Goal: Task Accomplishment & Management: Use online tool/utility

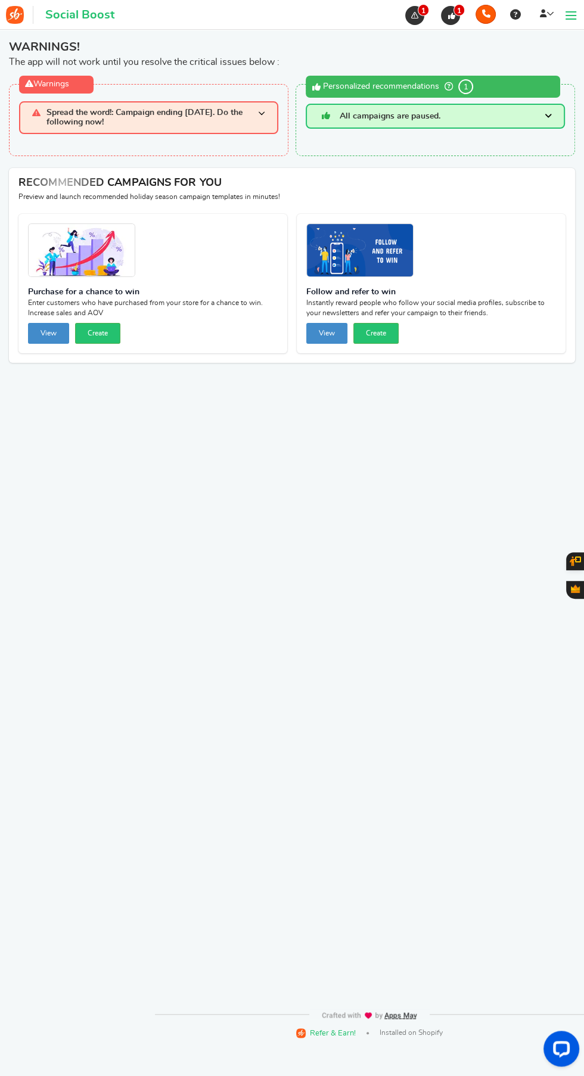
click at [570, 15] on span at bounding box center [571, 15] width 11 height 1
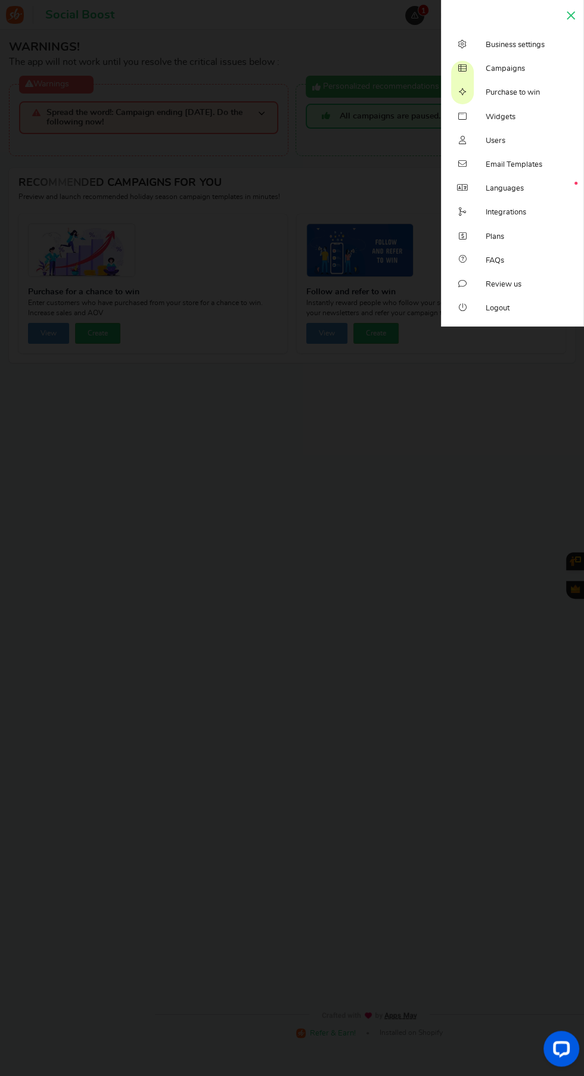
click at [519, 65] on span "Campaigns" at bounding box center [505, 69] width 39 height 11
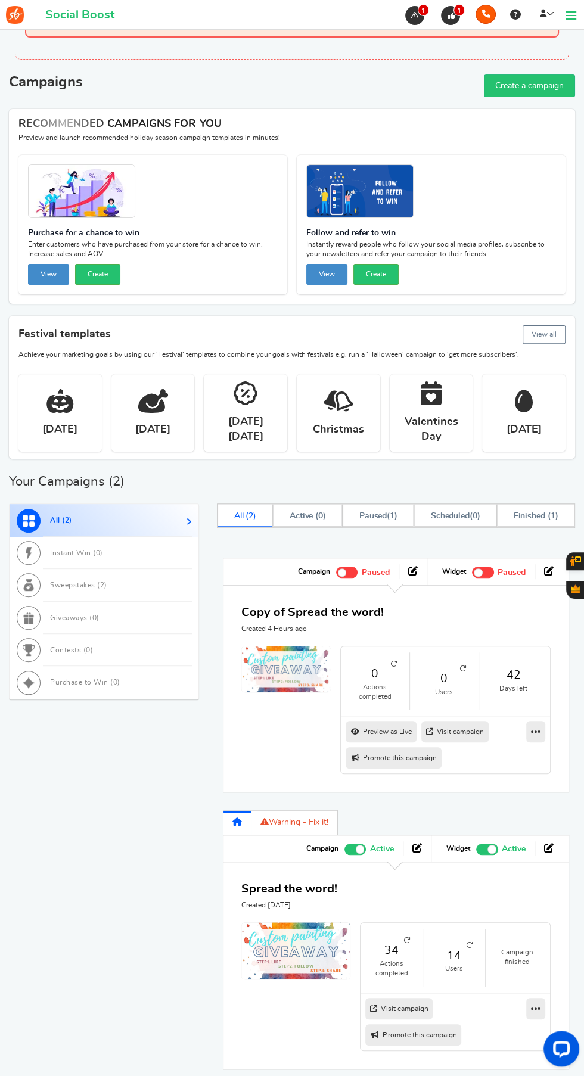
scroll to position [52, 0]
click at [543, 887] on div "Spread the word! Created [DATE]" at bounding box center [395, 895] width 309 height 30
click at [293, 826] on link "Warning - Fix it!" at bounding box center [295, 822] width 86 height 24
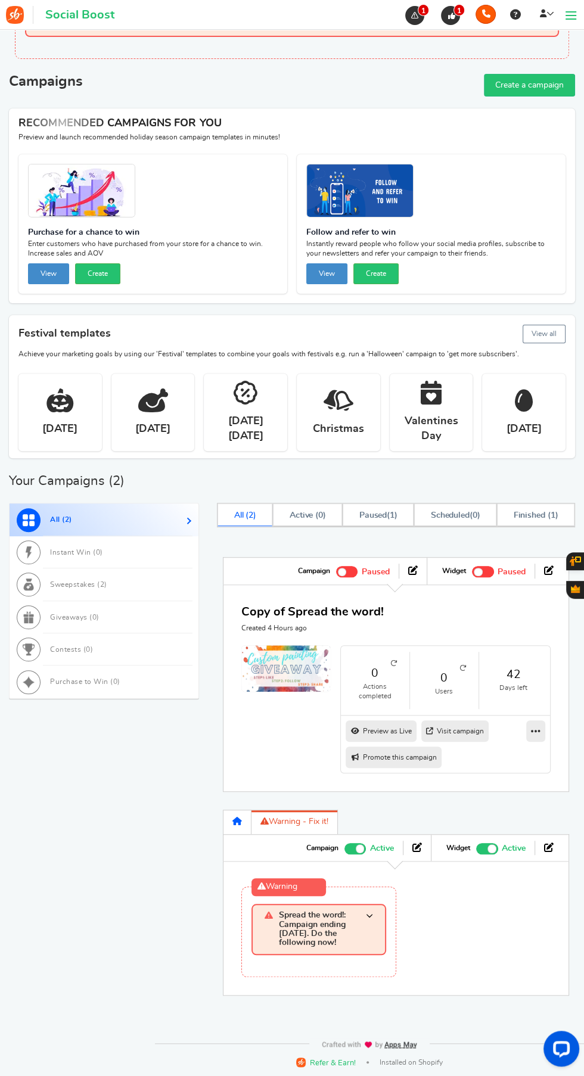
click at [369, 926] on span at bounding box center [369, 929] width 7 height 37
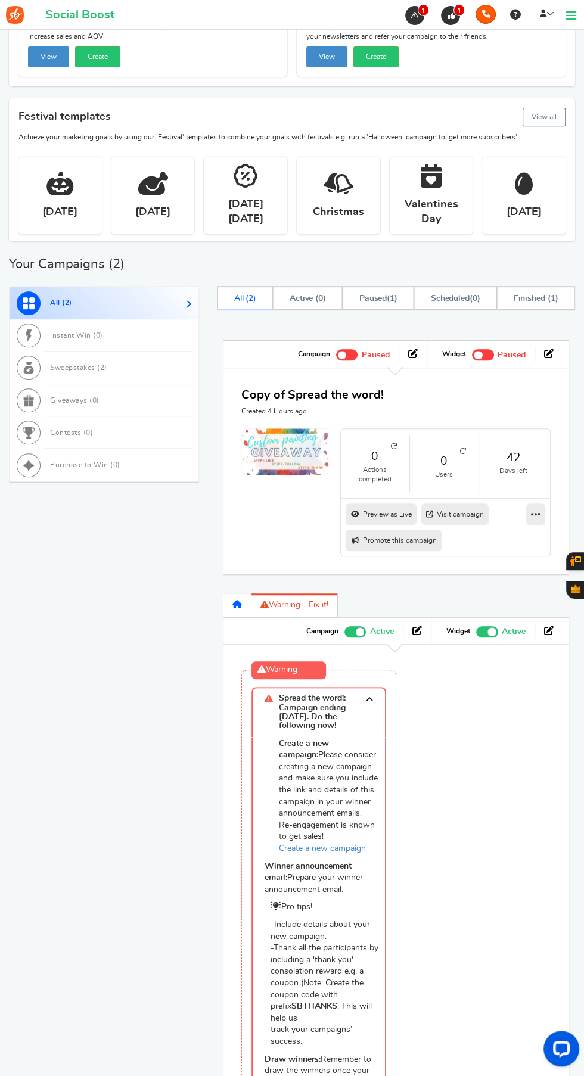
scroll to position [274, 0]
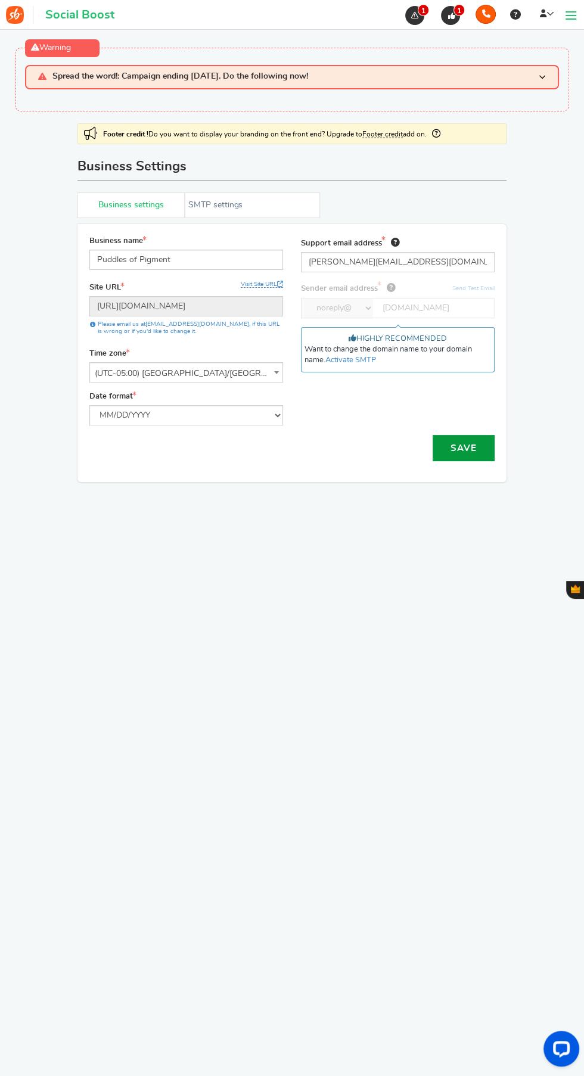
click at [456, 440] on button "Save" at bounding box center [464, 448] width 62 height 26
click at [467, 443] on button "Save" at bounding box center [464, 448] width 62 height 26
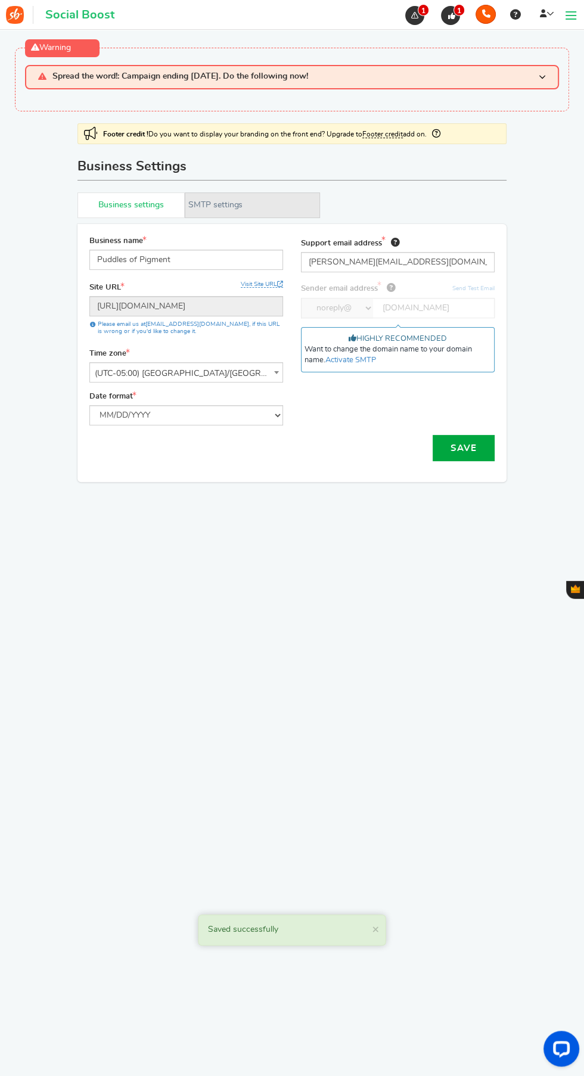
click at [221, 202] on link "Active SMTP settings" at bounding box center [252, 206] width 135 height 26
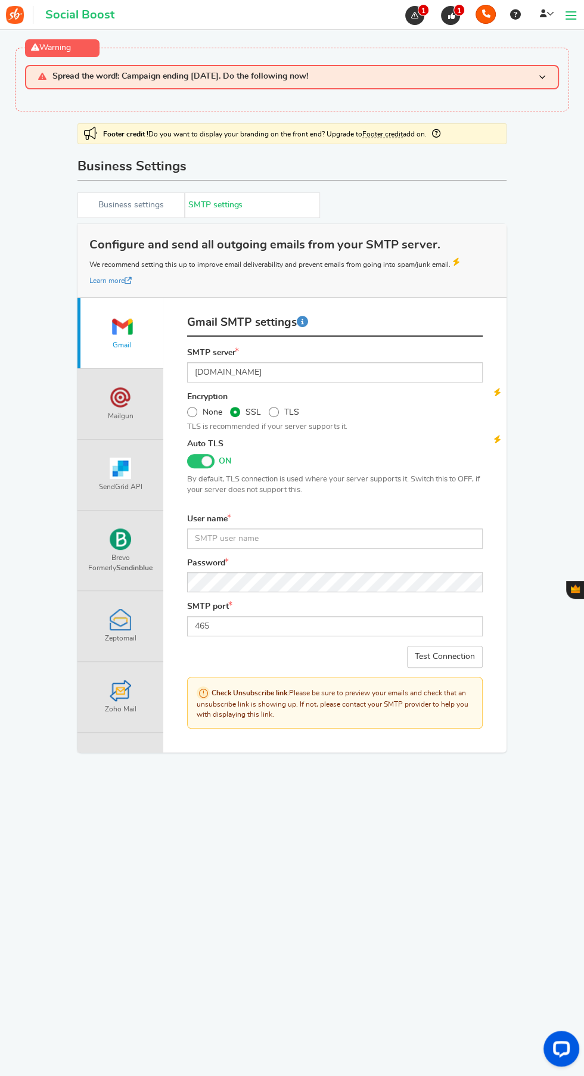
click at [531, 80] on h3 "Spread the word!: Campaign ending [DATE]. Do the following now!" at bounding box center [292, 77] width 534 height 24
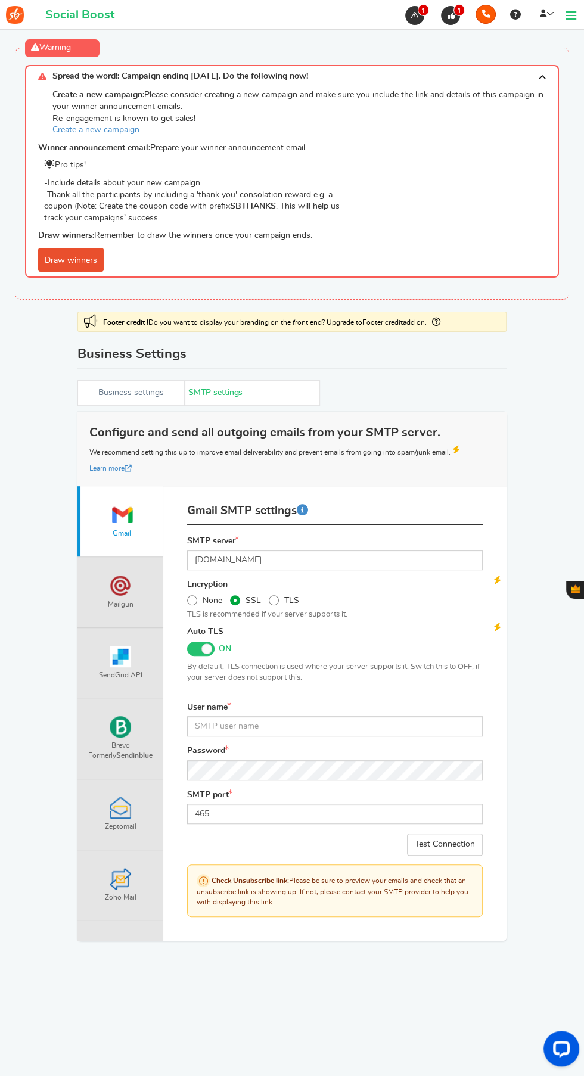
click at [74, 257] on link "Draw winners" at bounding box center [71, 260] width 66 height 24
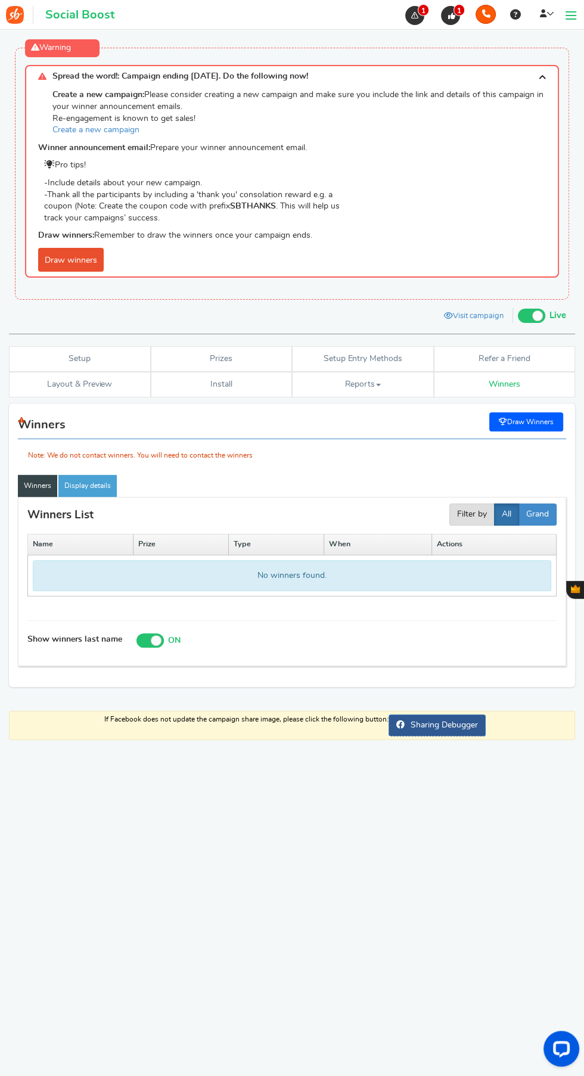
click at [522, 420] on div "Note: We do not contact winners. You will need to contact the winners" at bounding box center [292, 437] width 548 height 49
click at [531, 413] on div "Note: We do not contact winners. You will need to contact the winners" at bounding box center [292, 437] width 548 height 49
click at [30, 395] on link "Layout & Preview" at bounding box center [80, 385] width 142 height 26
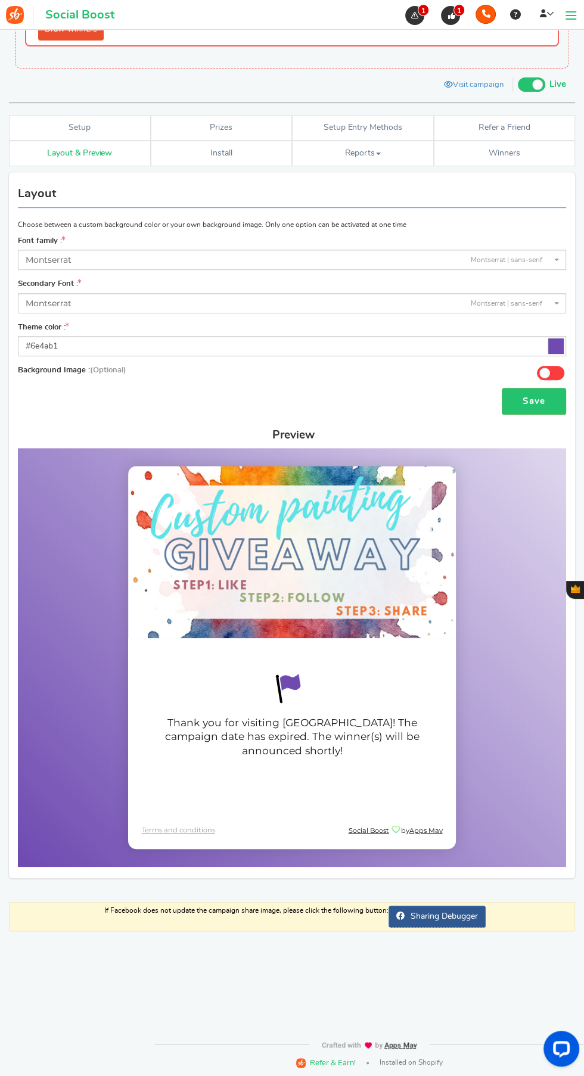
scroll to position [2, 0]
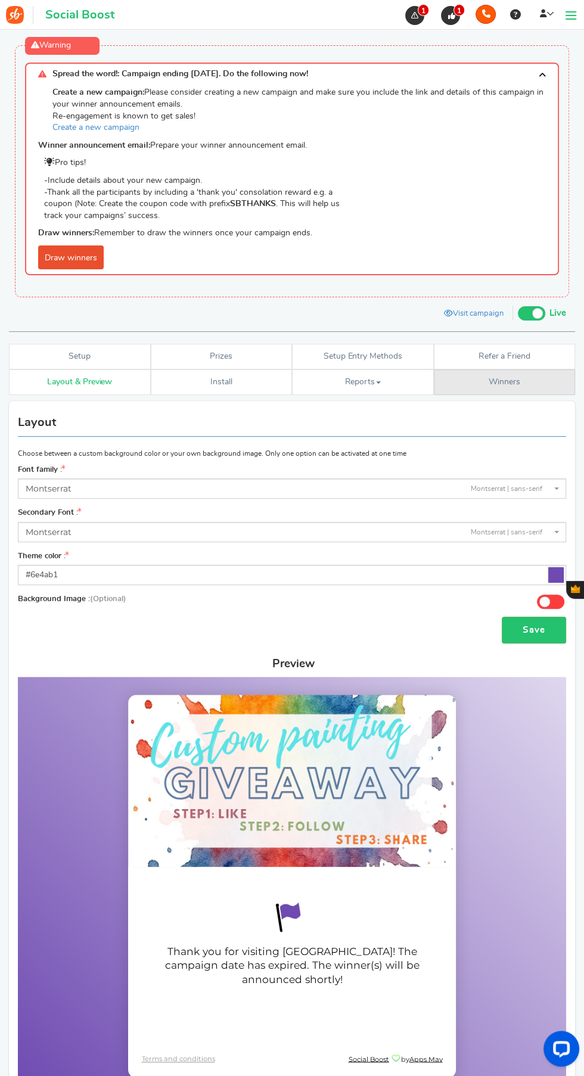
click at [512, 384] on span "Winners" at bounding box center [505, 382] width 32 height 8
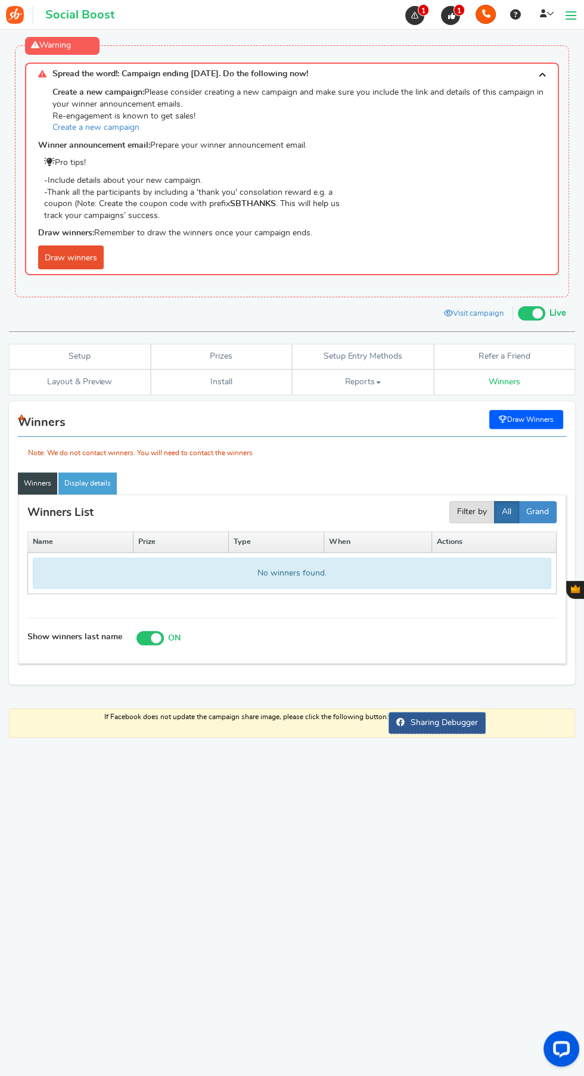
click at [535, 425] on div "Note: We do not contact winners. You will need to contact the winners" at bounding box center [292, 435] width 548 height 49
click at [533, 80] on h3 "Spread the word!: Campaign ending [DATE]. Do the following now!" at bounding box center [292, 74] width 534 height 23
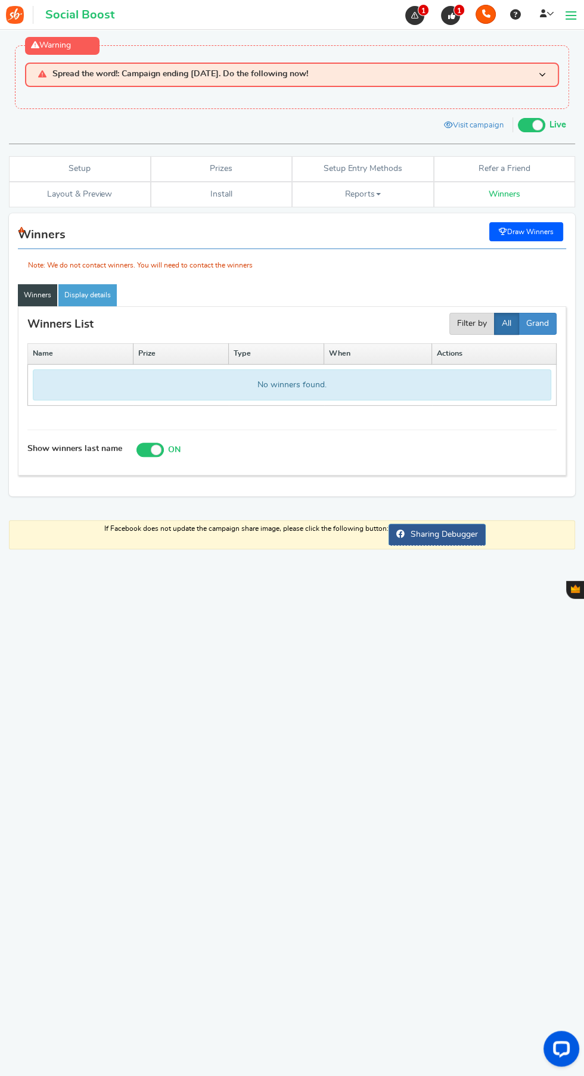
click at [530, 229] on div "Note: We do not contact winners. You will need to contact the winners" at bounding box center [292, 247] width 548 height 49
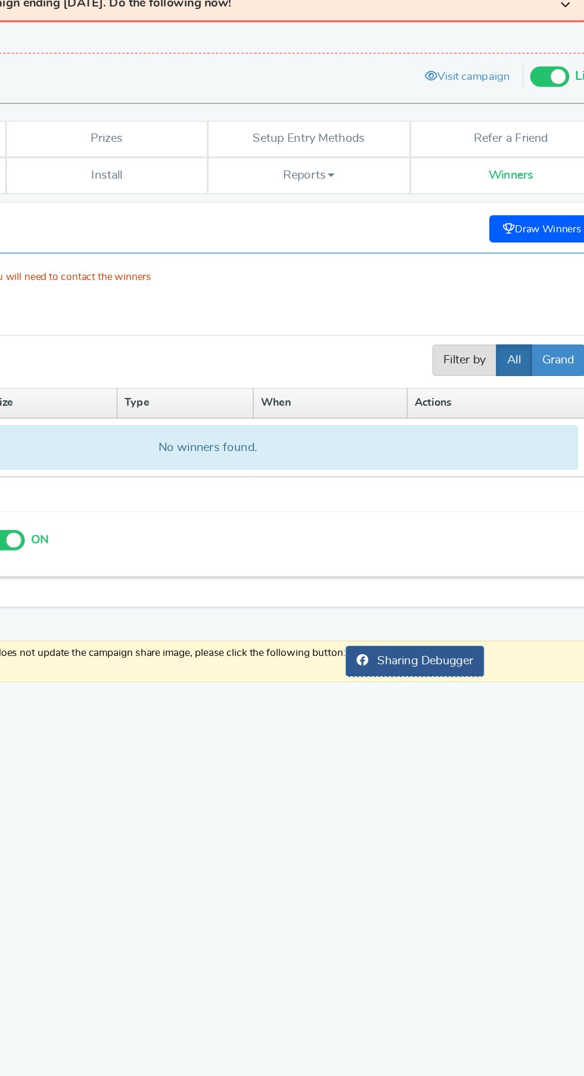
scroll to position [1, 0]
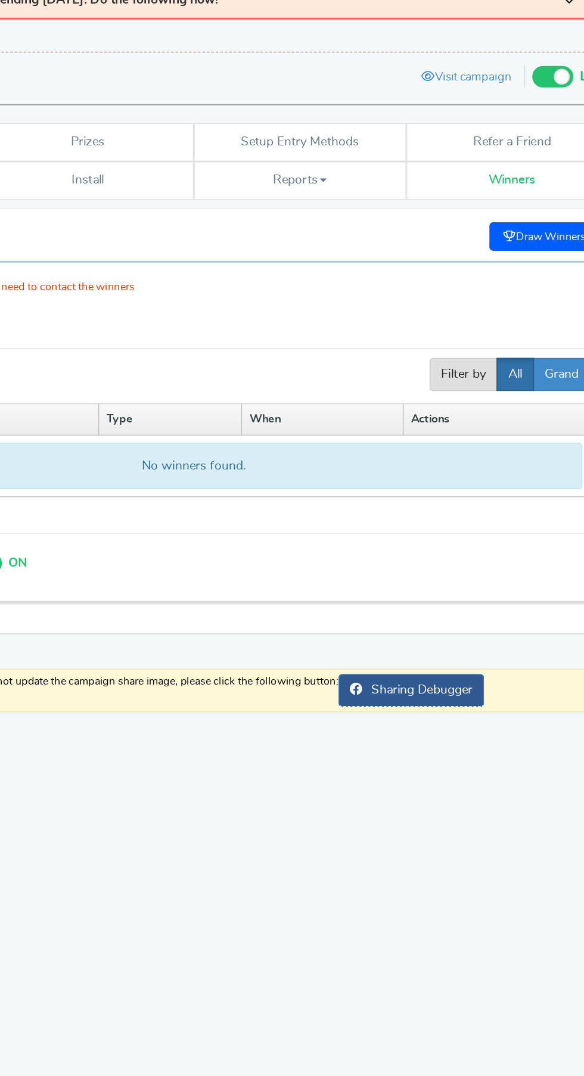
click at [516, 241] on div "Note: We do not contact winners. You will need to contact the winners" at bounding box center [292, 249] width 548 height 49
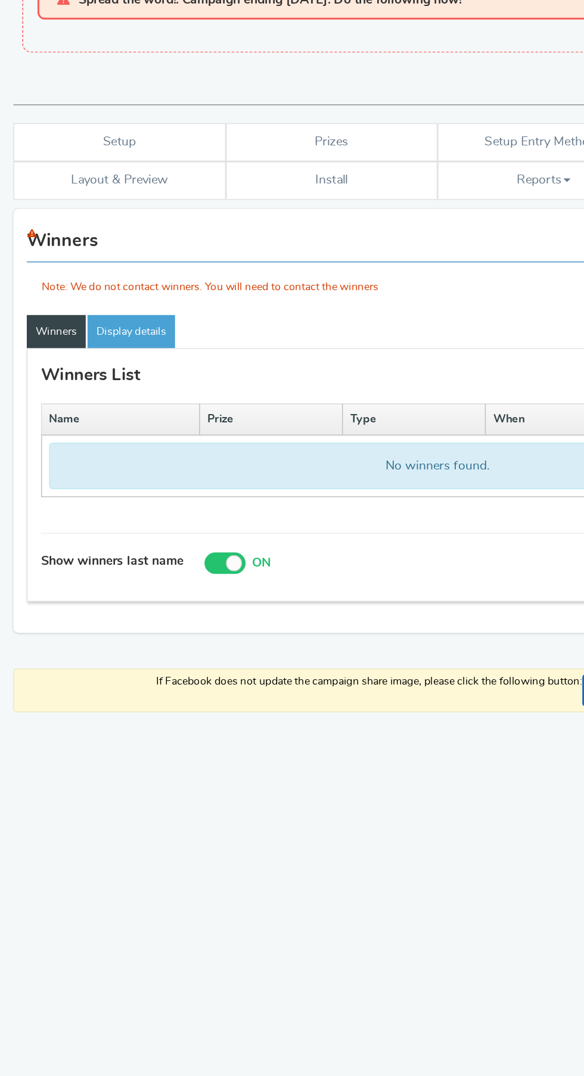
click at [16, 234] on div "Note: We do not contact winners. You will need to contact the winners" at bounding box center [292, 249] width 566 height 49
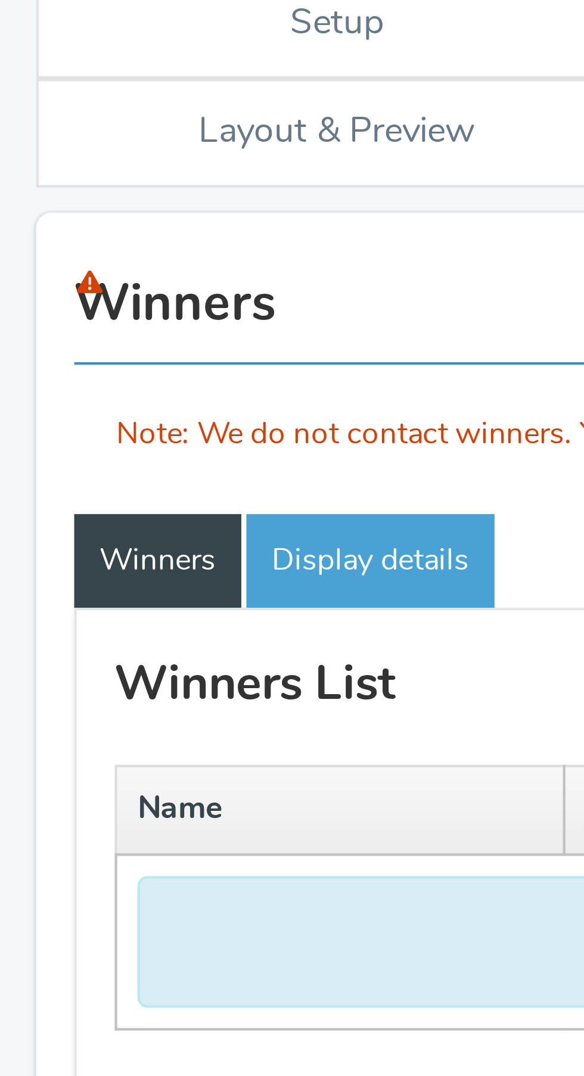
click at [21, 229] on icon at bounding box center [21, 231] width 6 height 6
click at [21, 231] on icon at bounding box center [21, 231] width 6 height 6
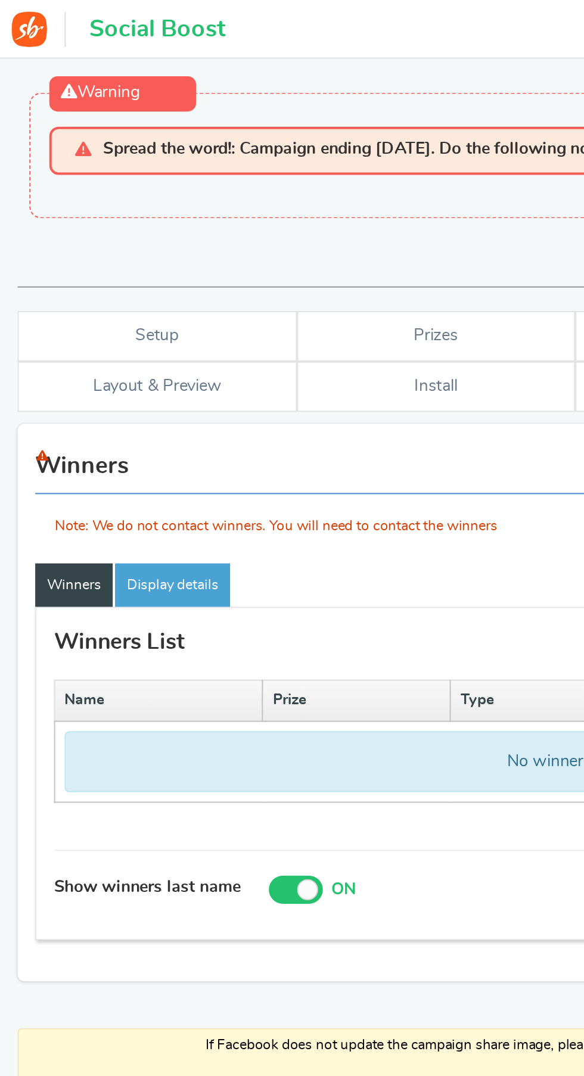
scroll to position [0, 0]
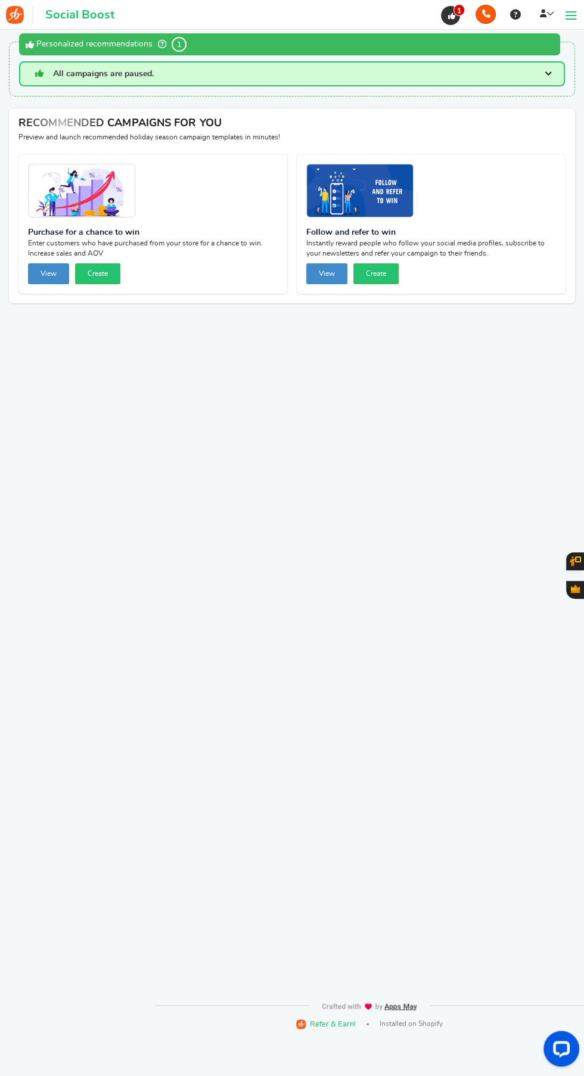
click at [570, 16] on span at bounding box center [571, 15] width 11 height 1
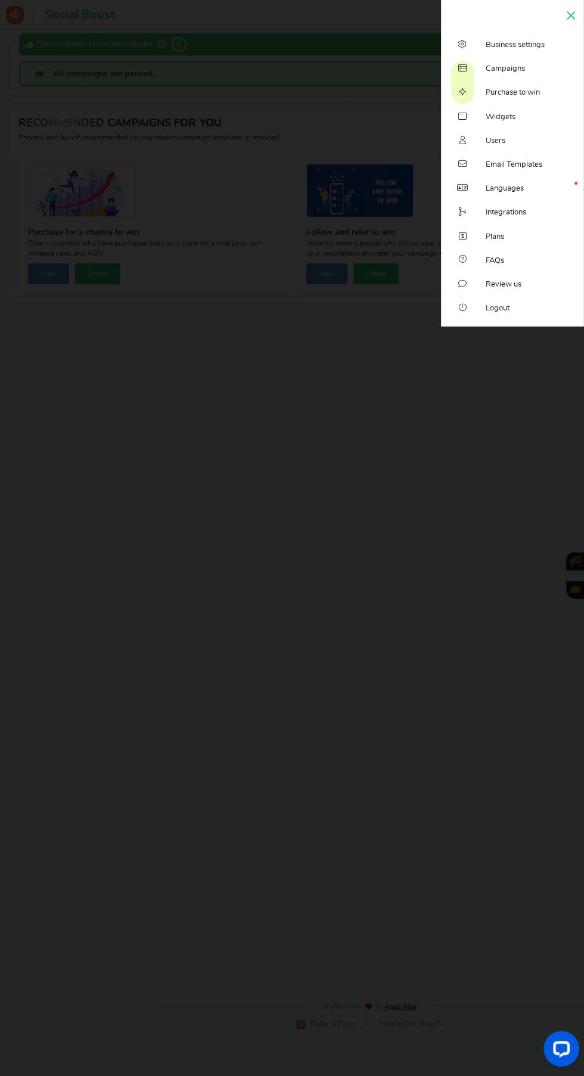
click at [495, 64] on link "Campaigns" at bounding box center [512, 69] width 142 height 24
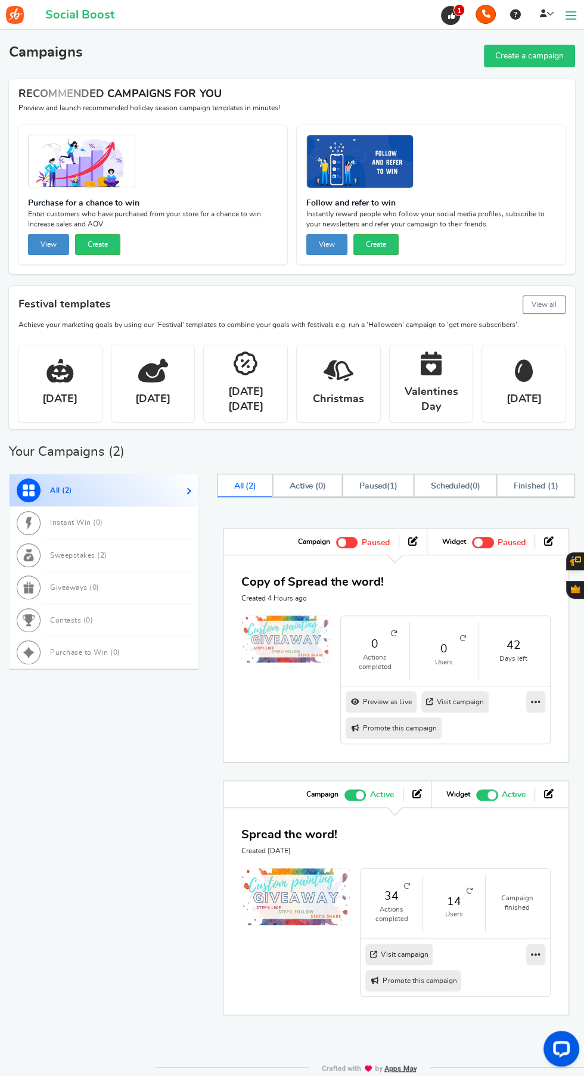
click at [280, 945] on div "34 Actions completed 14 Users Campaign finished Visit campaign Preview as Live …" at bounding box center [395, 932] width 309 height 129
click at [548, 791] on icon at bounding box center [549, 794] width 10 height 10
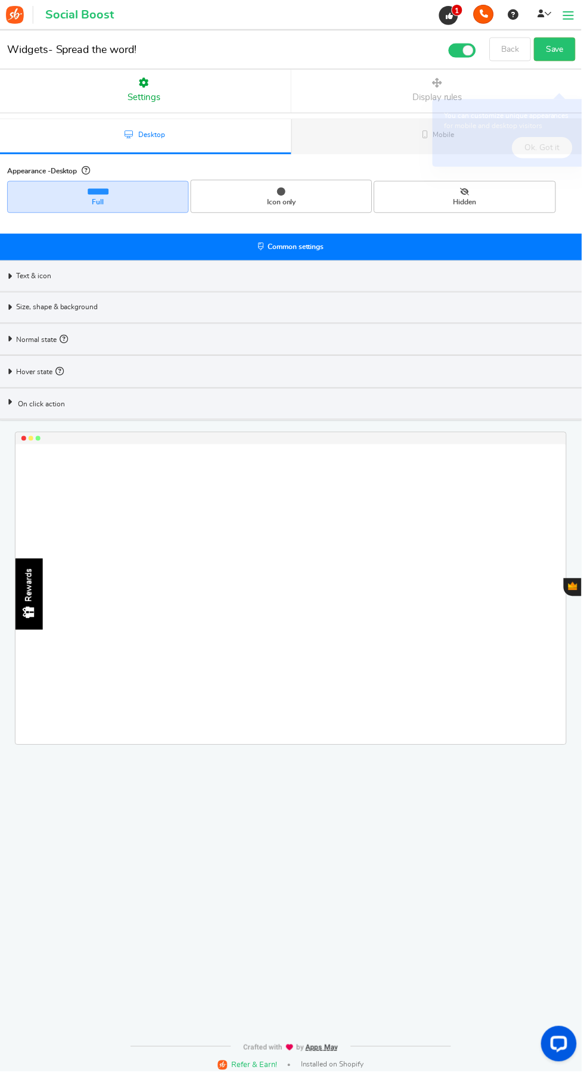
select select "left-side-drawer"
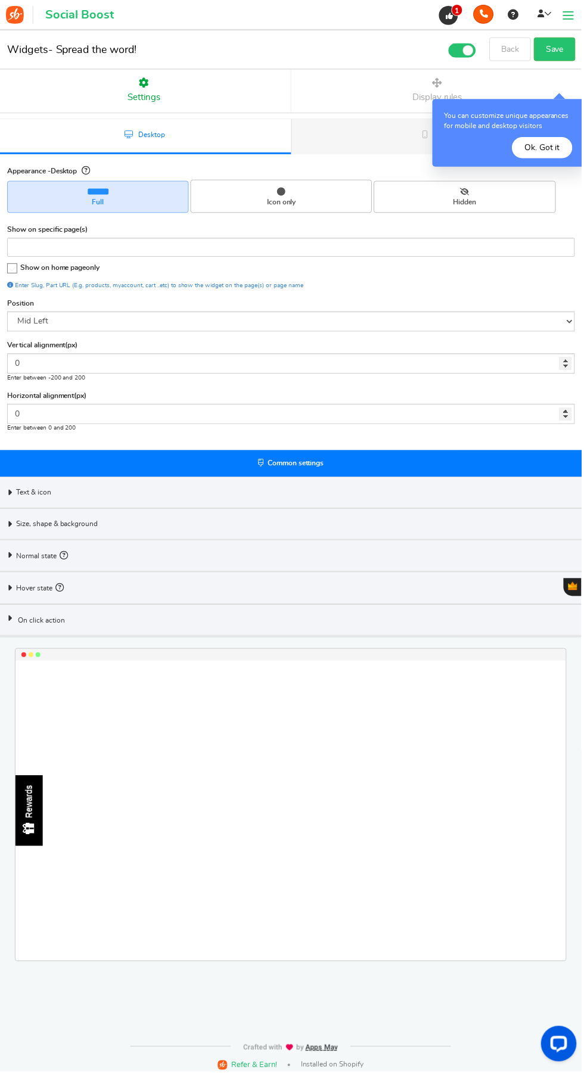
click at [544, 141] on button "Ok. Got it" at bounding box center [544, 148] width 61 height 21
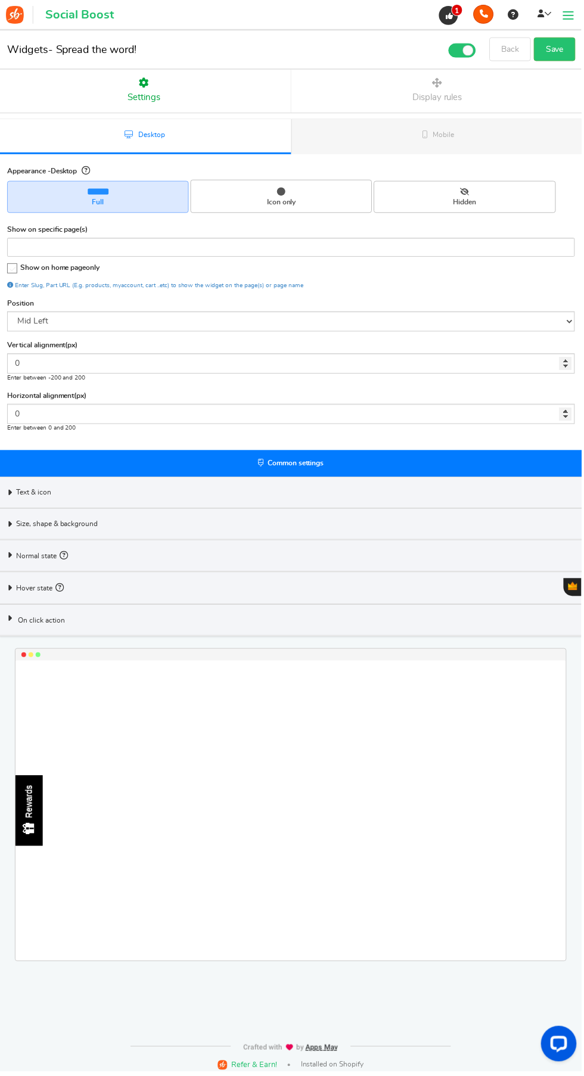
click at [573, 16] on span at bounding box center [571, 15] width 11 height 1
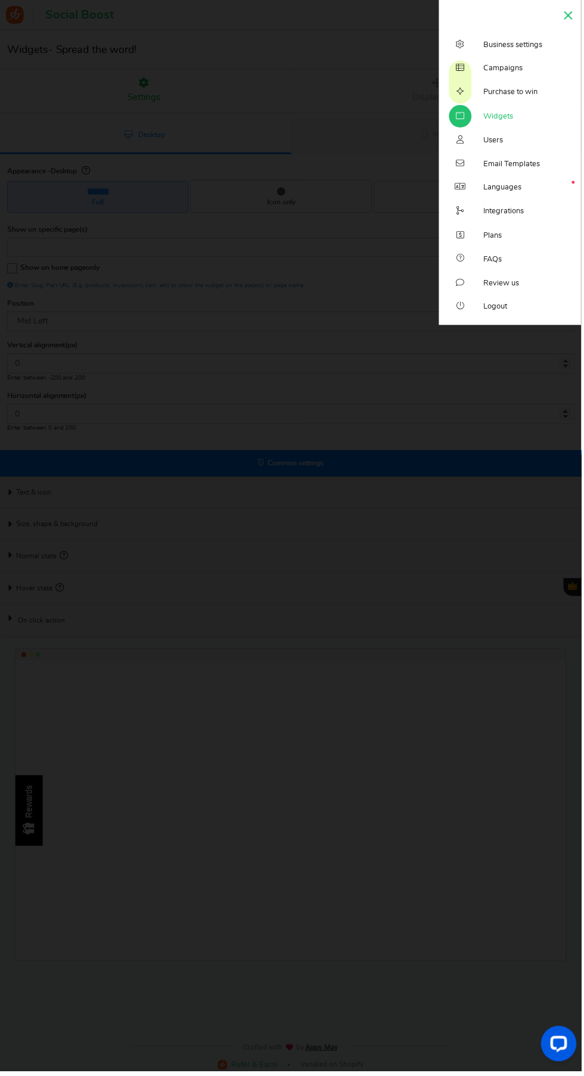
click at [507, 64] on span "Campaigns" at bounding box center [505, 69] width 39 height 11
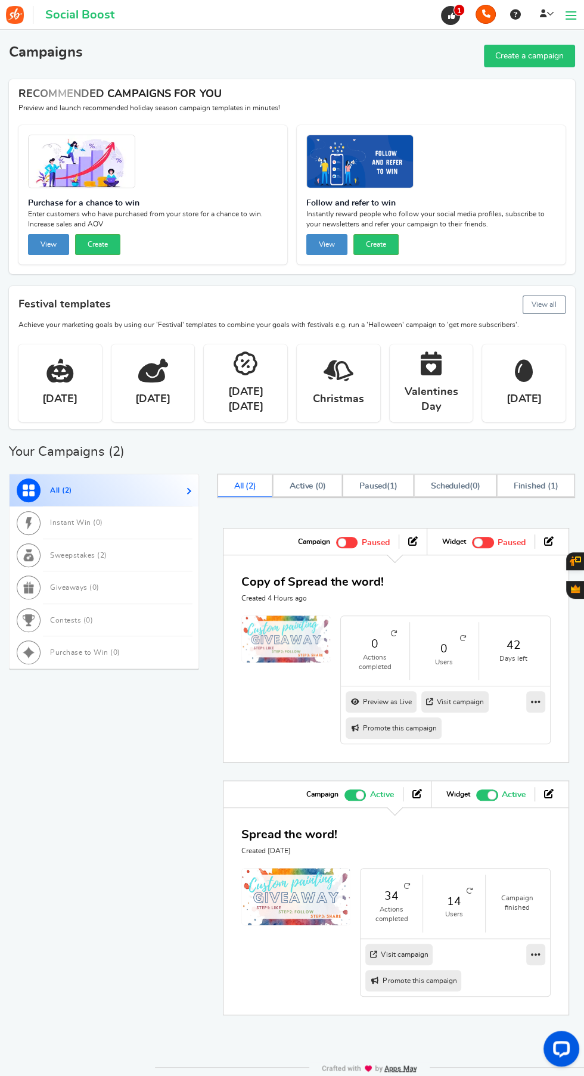
click at [539, 949] on icon at bounding box center [536, 954] width 10 height 11
click at [495, 968] on link "Edit" at bounding box center [498, 976] width 88 height 19
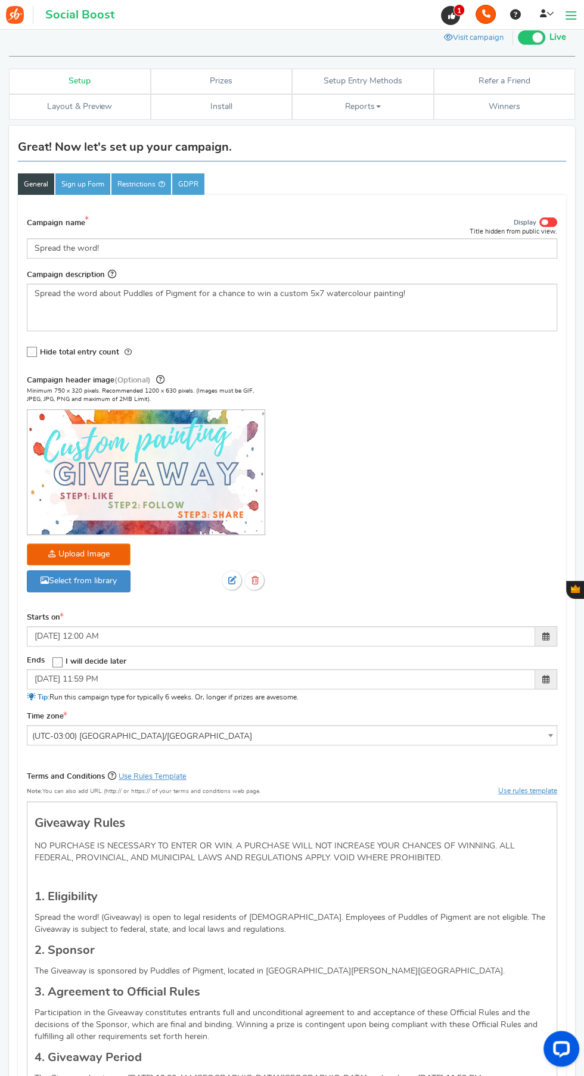
scroll to position [13, 0]
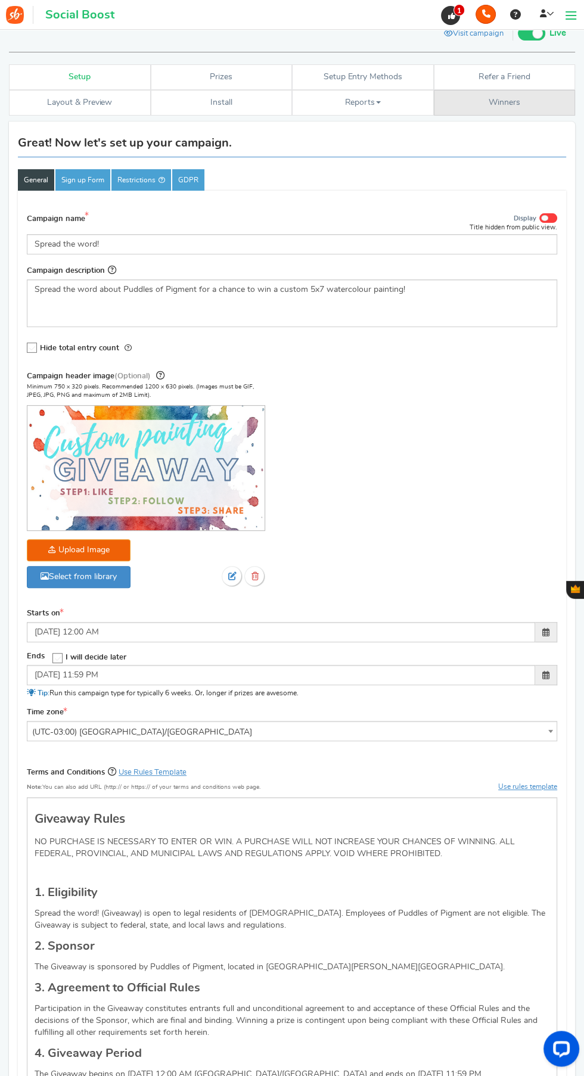
click at [502, 97] on link "Winners Winner Draw" at bounding box center [505, 103] width 142 height 26
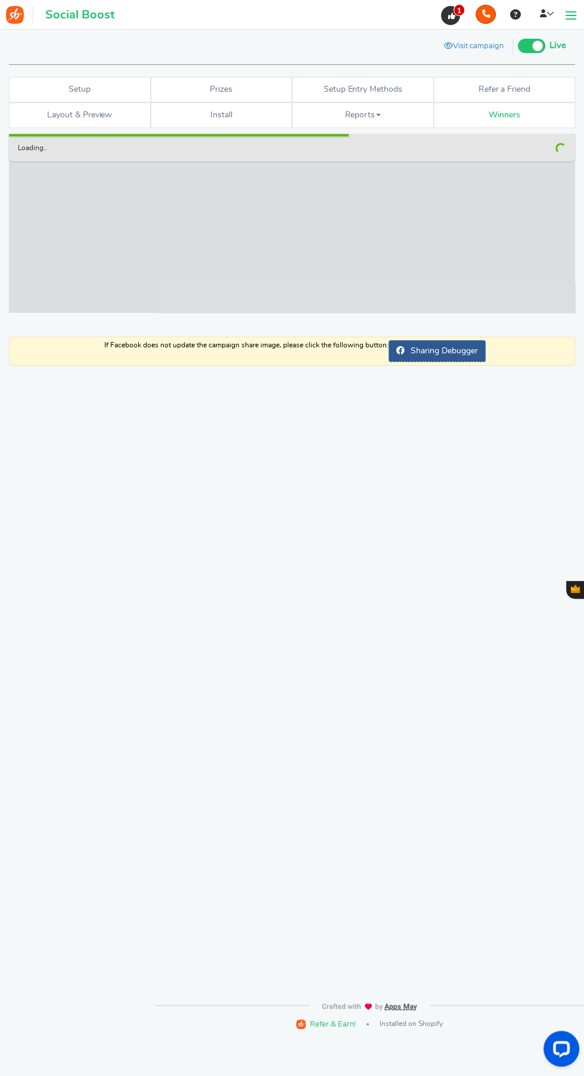
checkbox input "false"
